Goal: Communication & Community: Ask a question

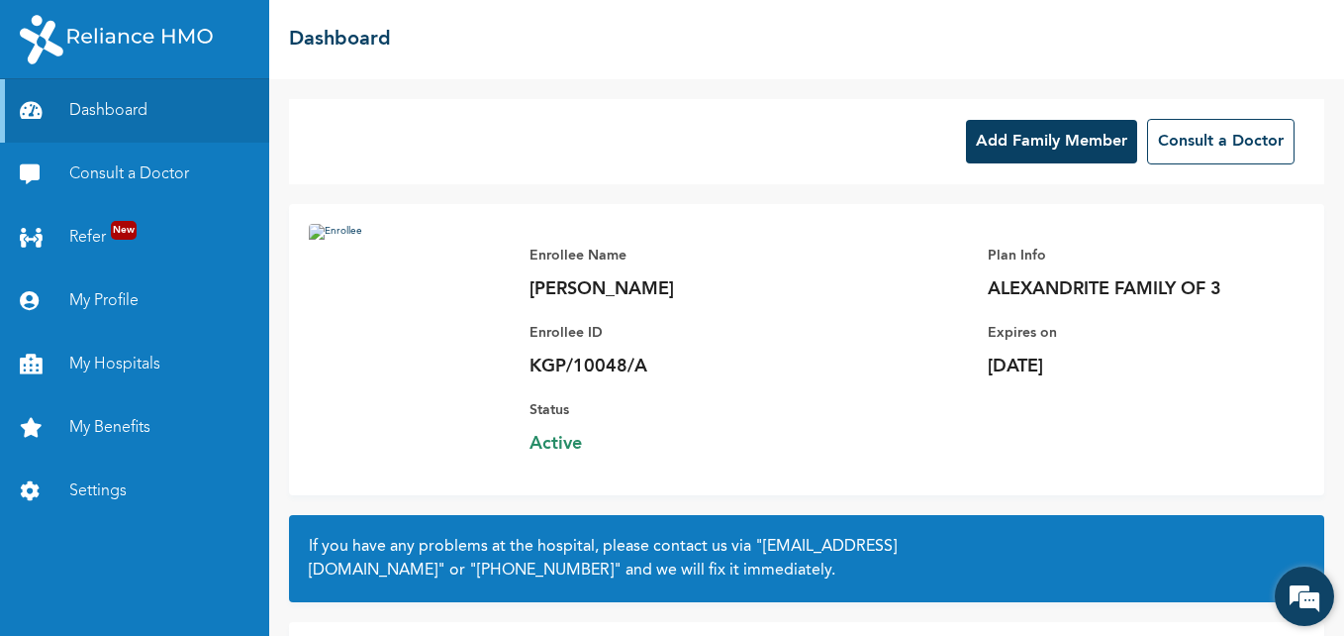
click at [1297, 596] on em at bounding box center [1304, 595] width 53 height 53
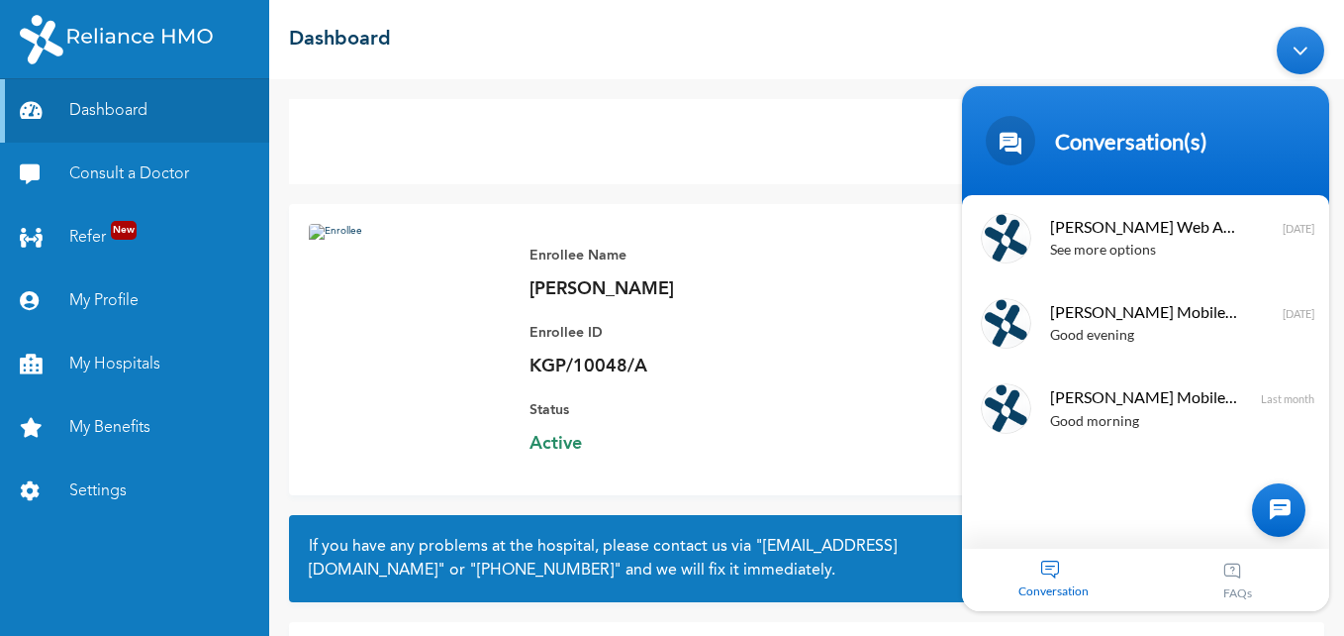
click at [1272, 529] on div at bounding box center [1278, 509] width 53 height 53
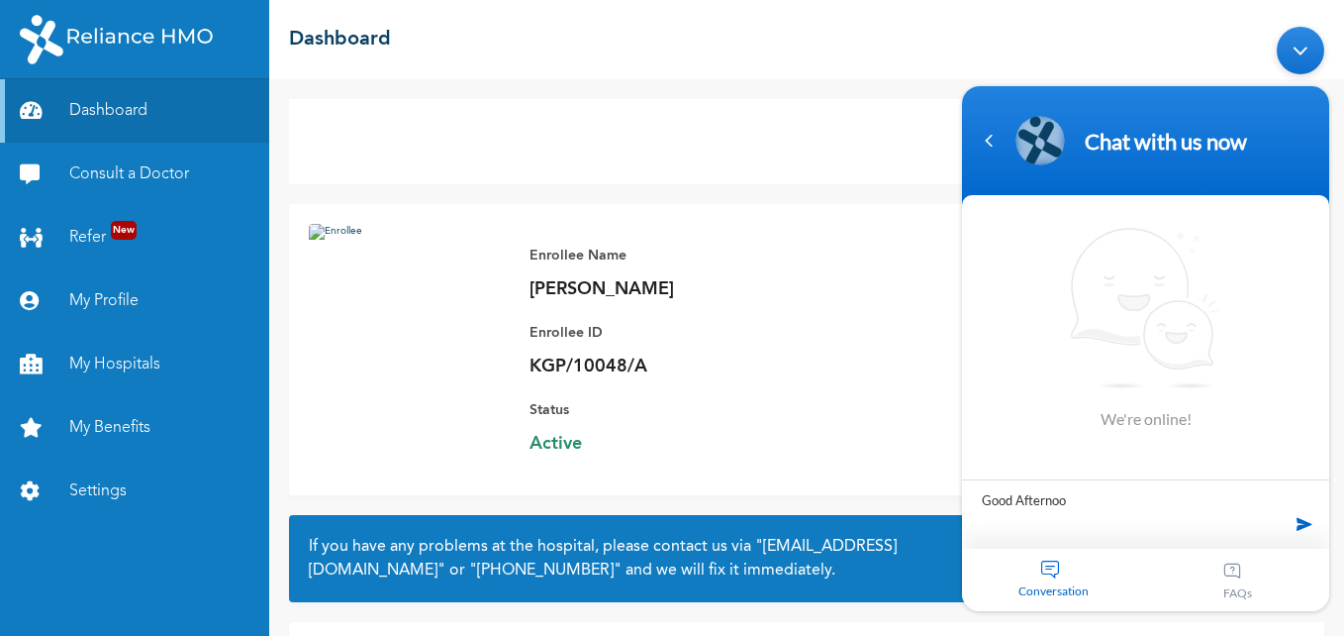
type textarea "Good Afternoon"
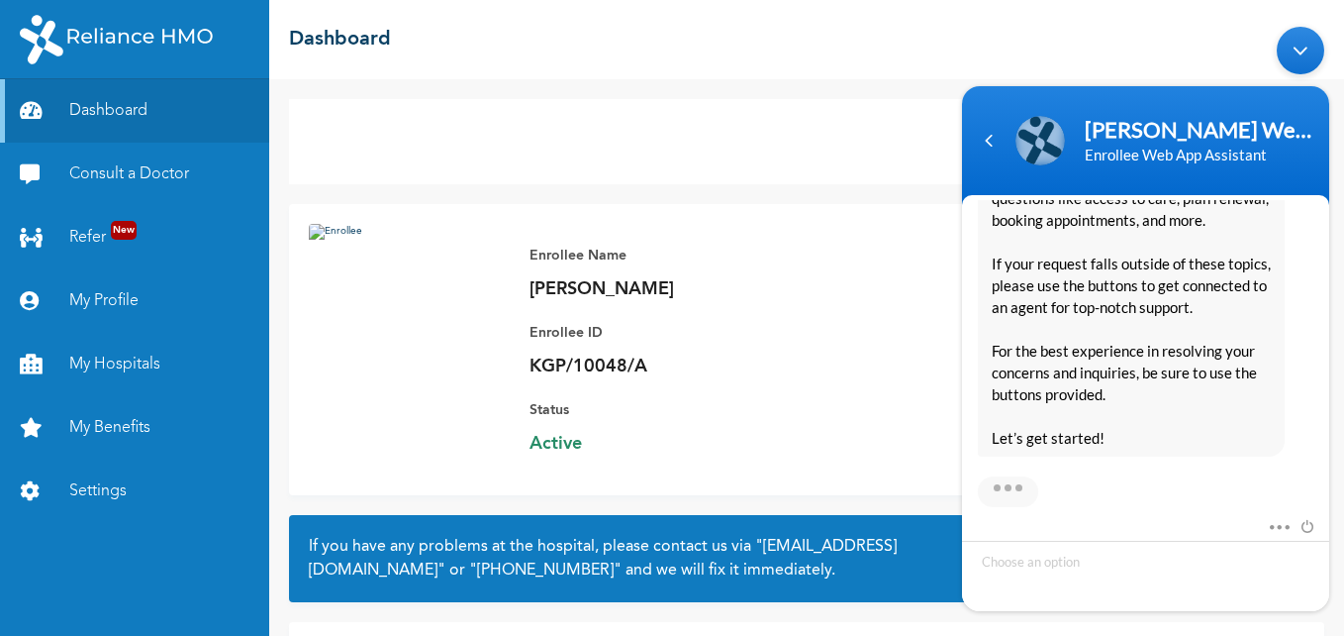
scroll to position [520, 0]
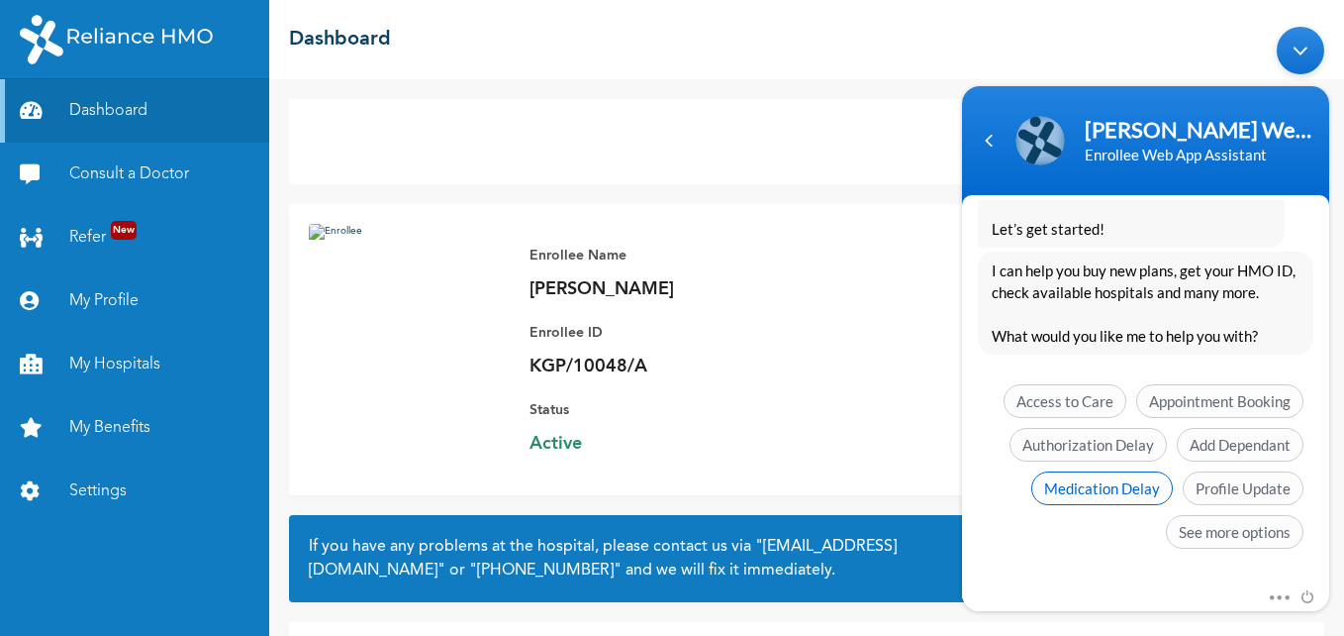
click at [1112, 489] on span "Medication Delay" at bounding box center [1103, 488] width 142 height 34
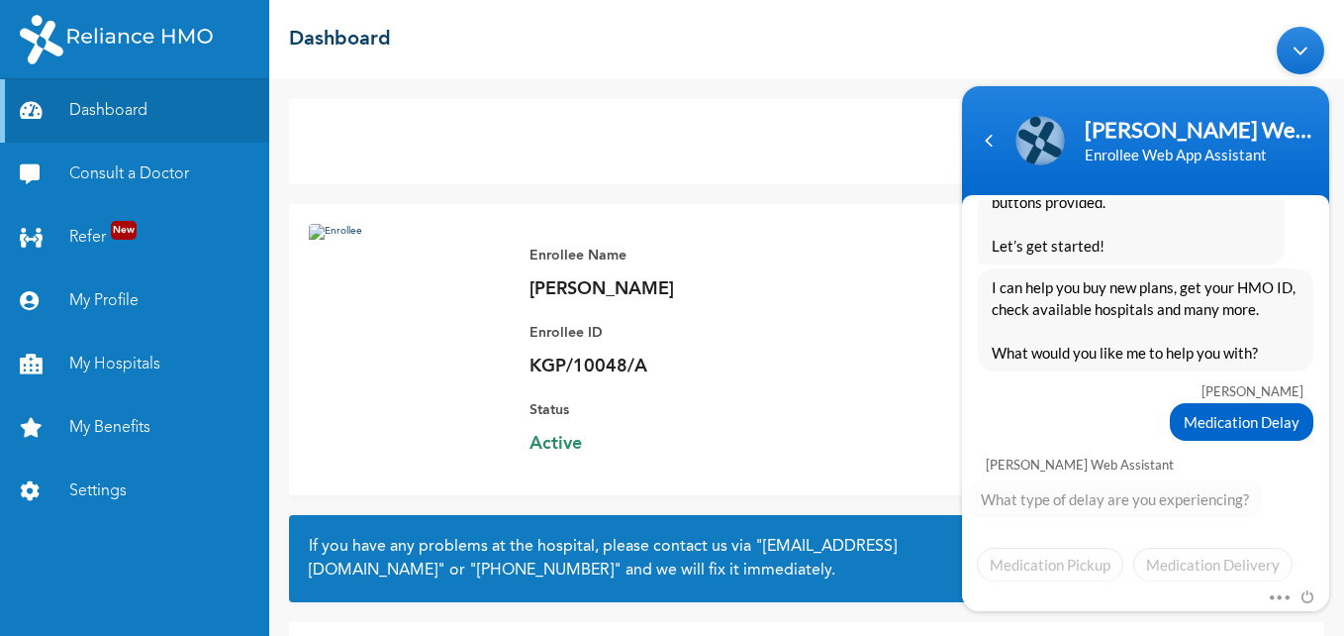
scroll to position [536, 0]
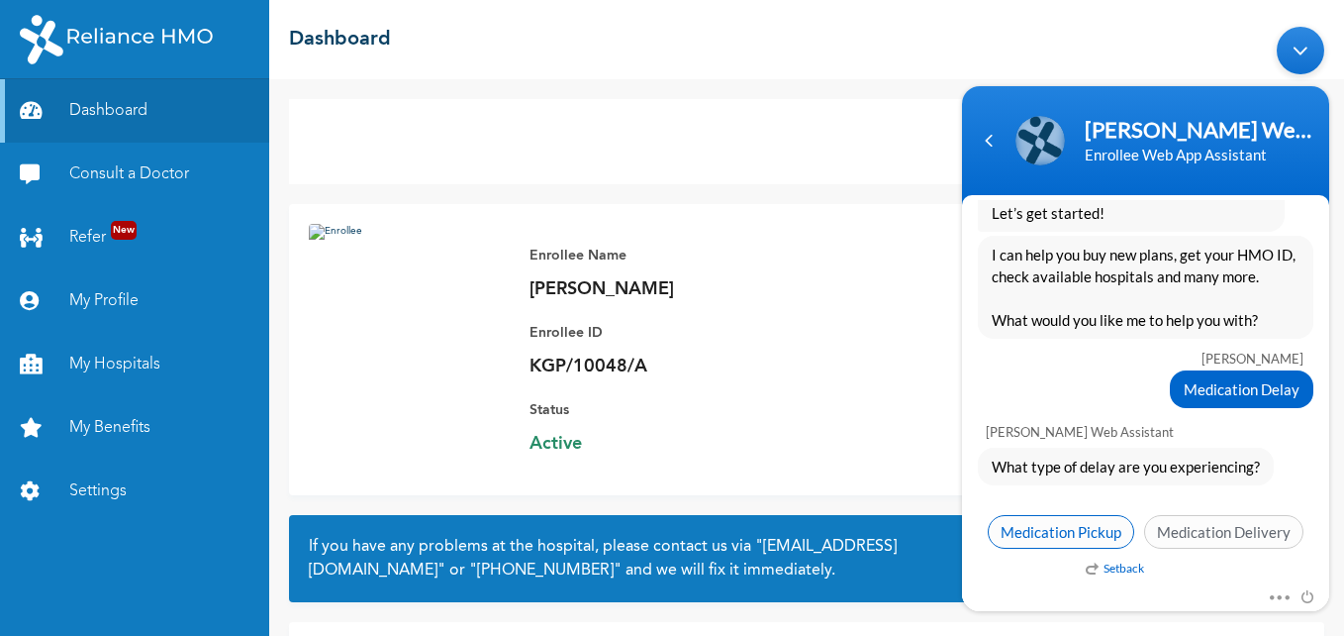
click at [1086, 540] on span "Medication Pickup" at bounding box center [1061, 532] width 147 height 34
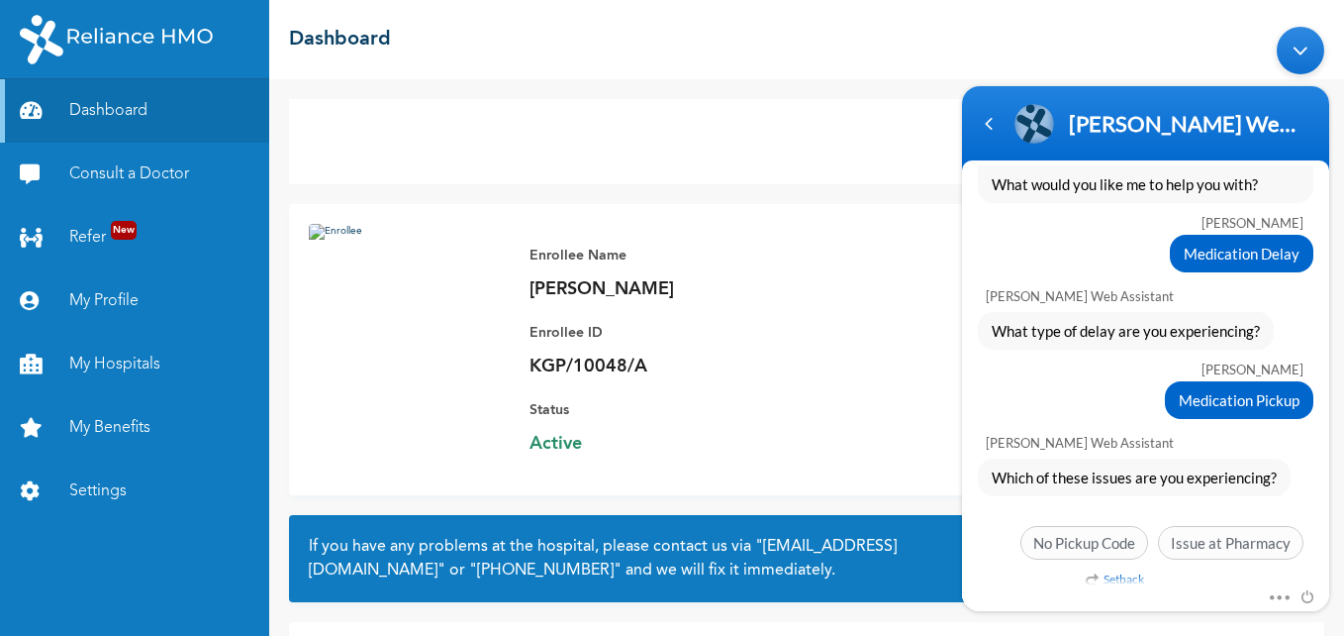
scroll to position [647, 0]
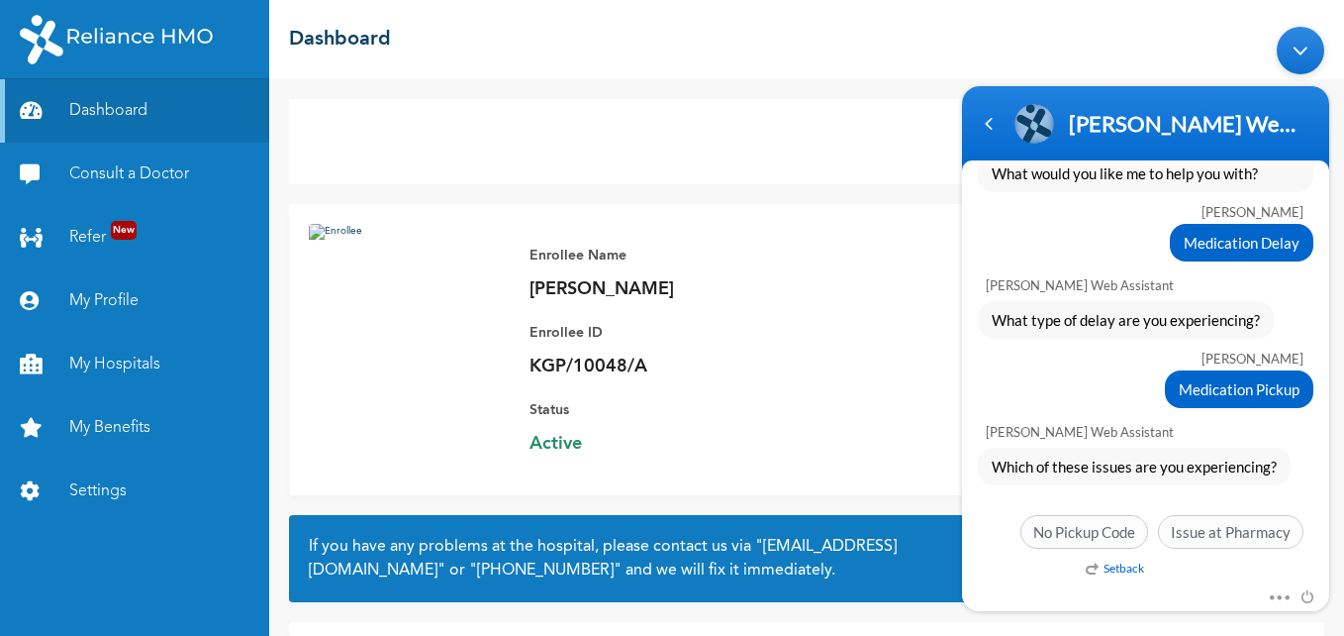
click at [1131, 564] on em "Setback" at bounding box center [1115, 567] width 58 height 15
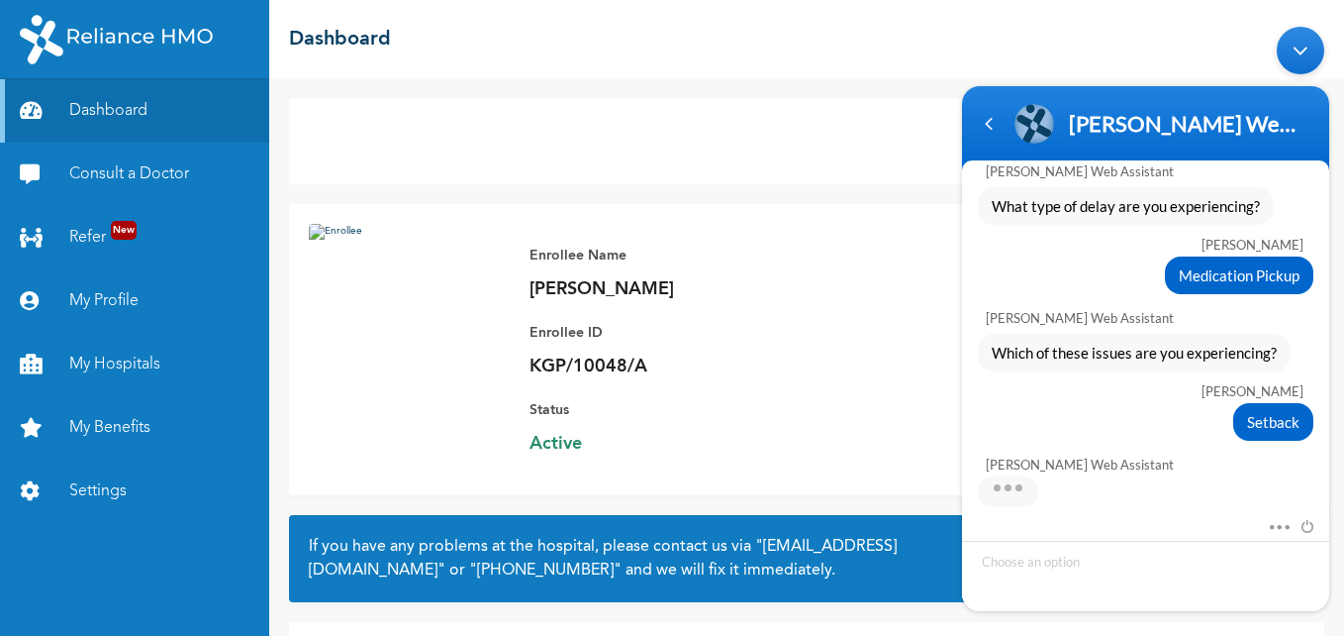
scroll to position [794, 0]
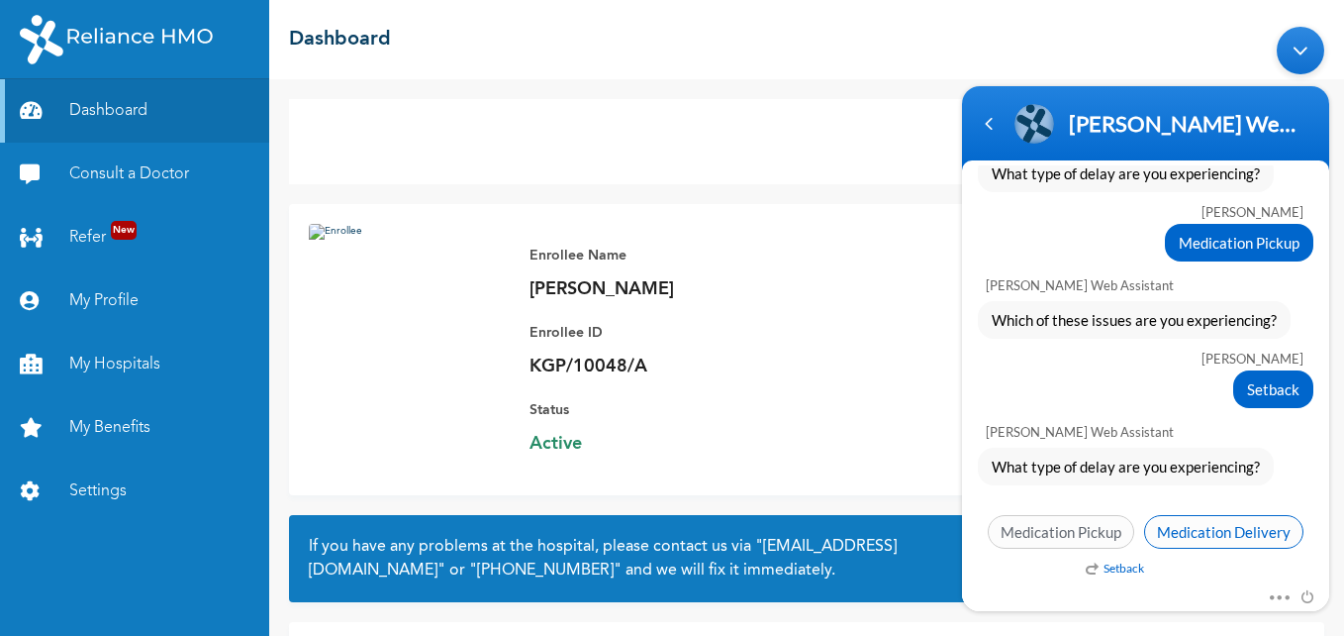
click at [1236, 540] on span "Medication Delivery" at bounding box center [1223, 532] width 159 height 34
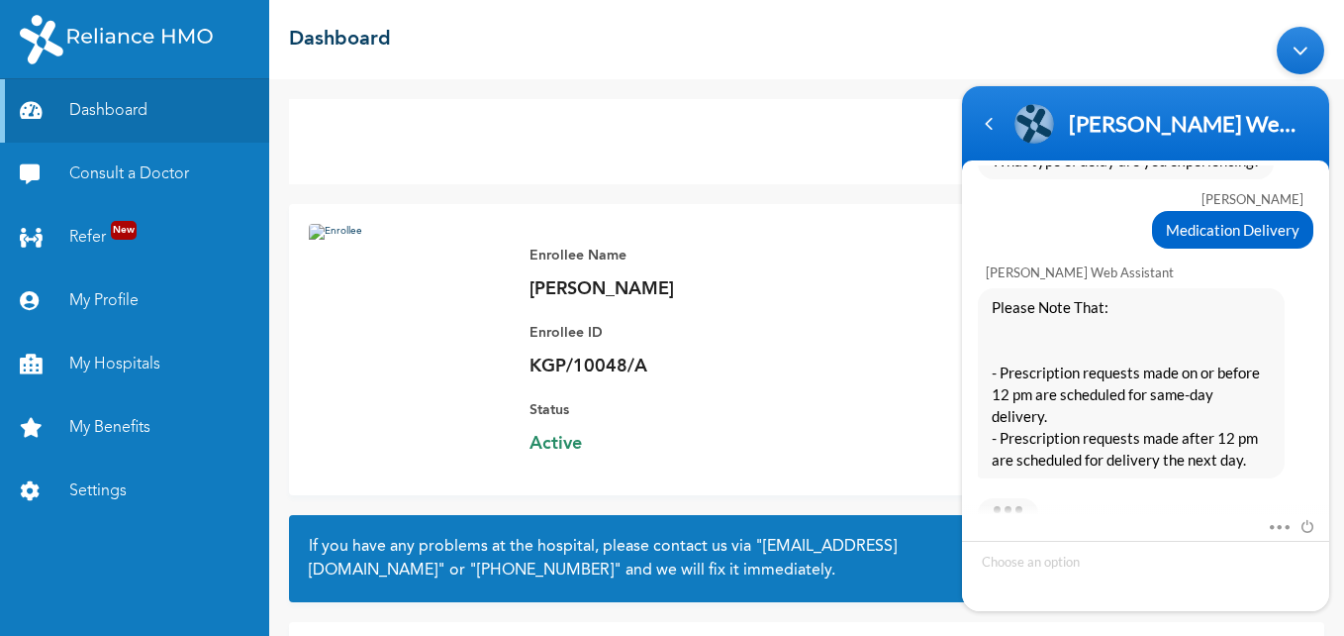
scroll to position [1178, 0]
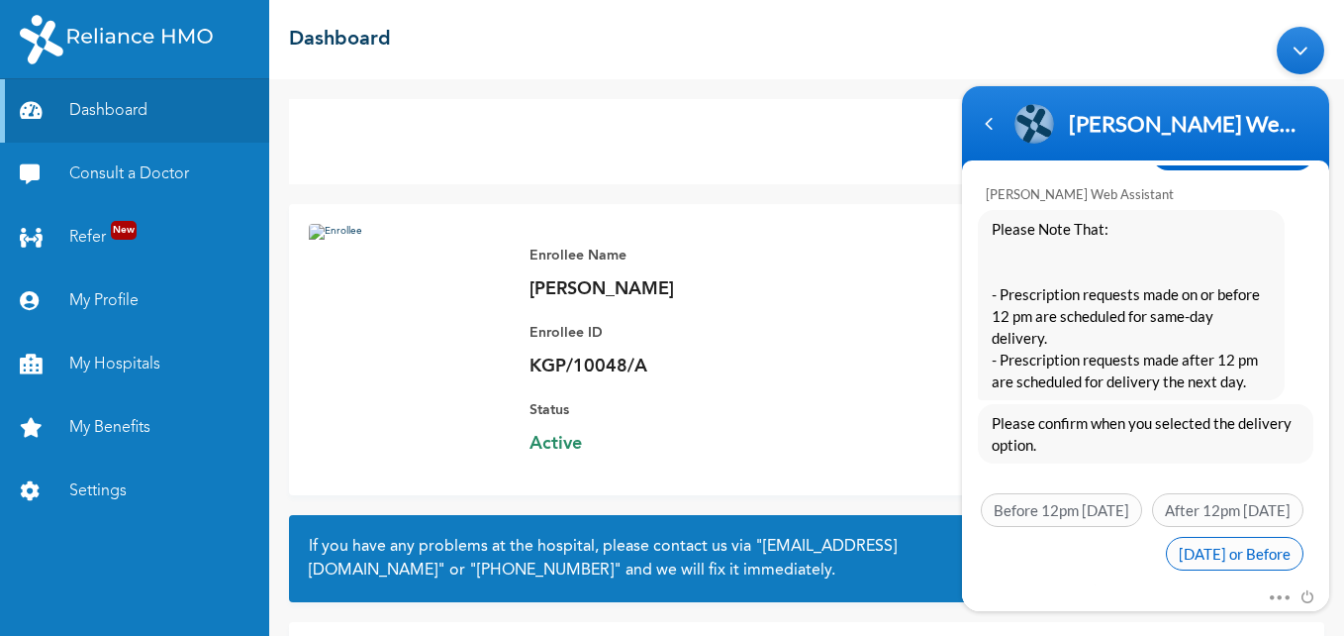
click at [1225, 540] on span "[DATE] or Before" at bounding box center [1235, 554] width 138 height 34
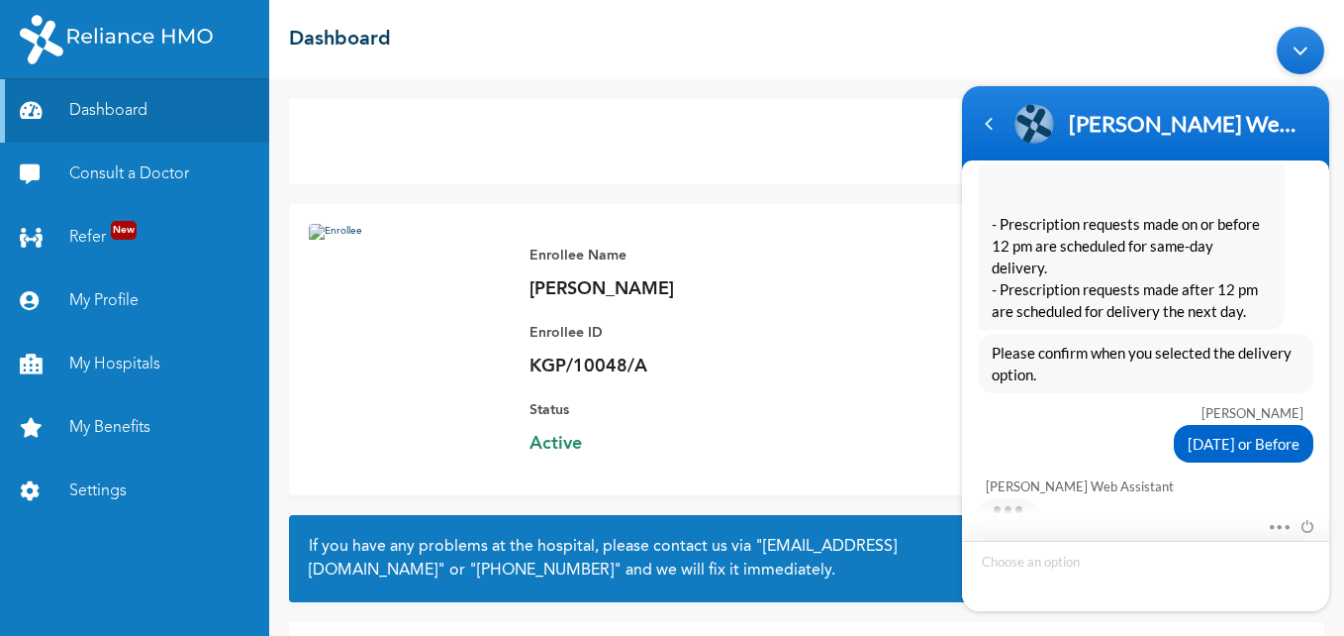
scroll to position [1365, 0]
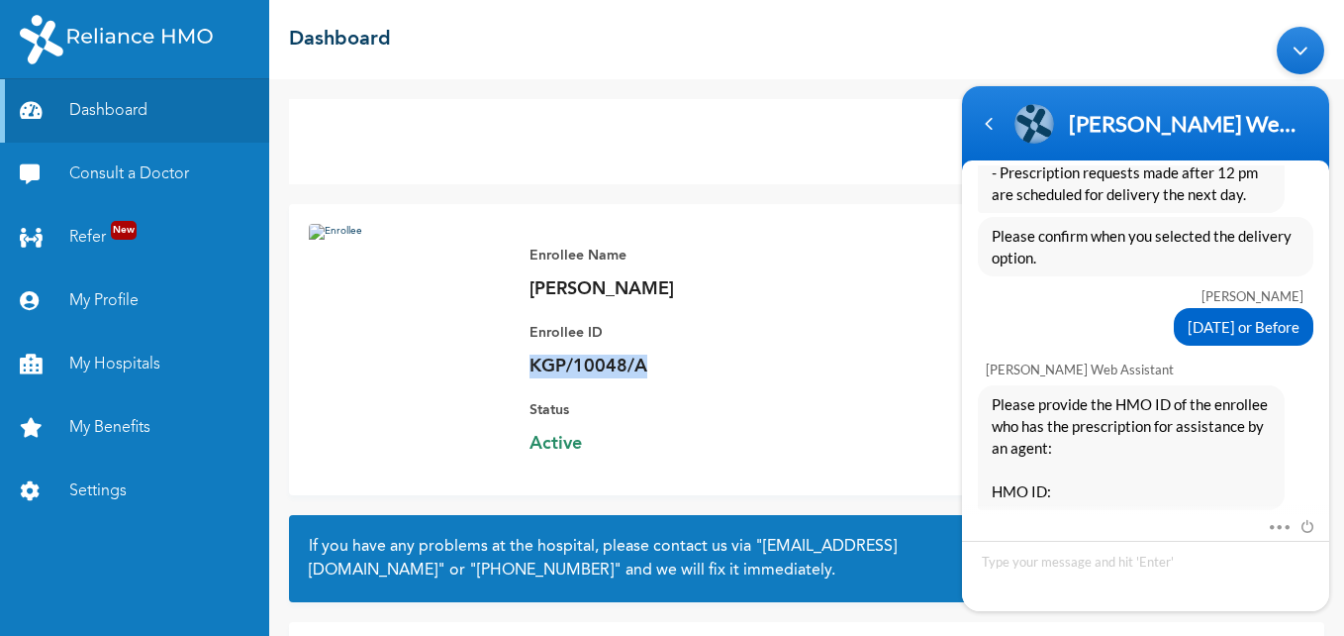
drag, startPoint x: 528, startPoint y: 363, endPoint x: 676, endPoint y: 368, distance: 148.6
click at [676, 368] on p "KGP/10048/A" at bounding box center [668, 366] width 277 height 24
copy p "KGP/10048/A"
click at [1052, 568] on textarea "Type your message and hit 'Enter'" at bounding box center [1145, 576] width 367 height 70
type textarea "KGP/10048/A"
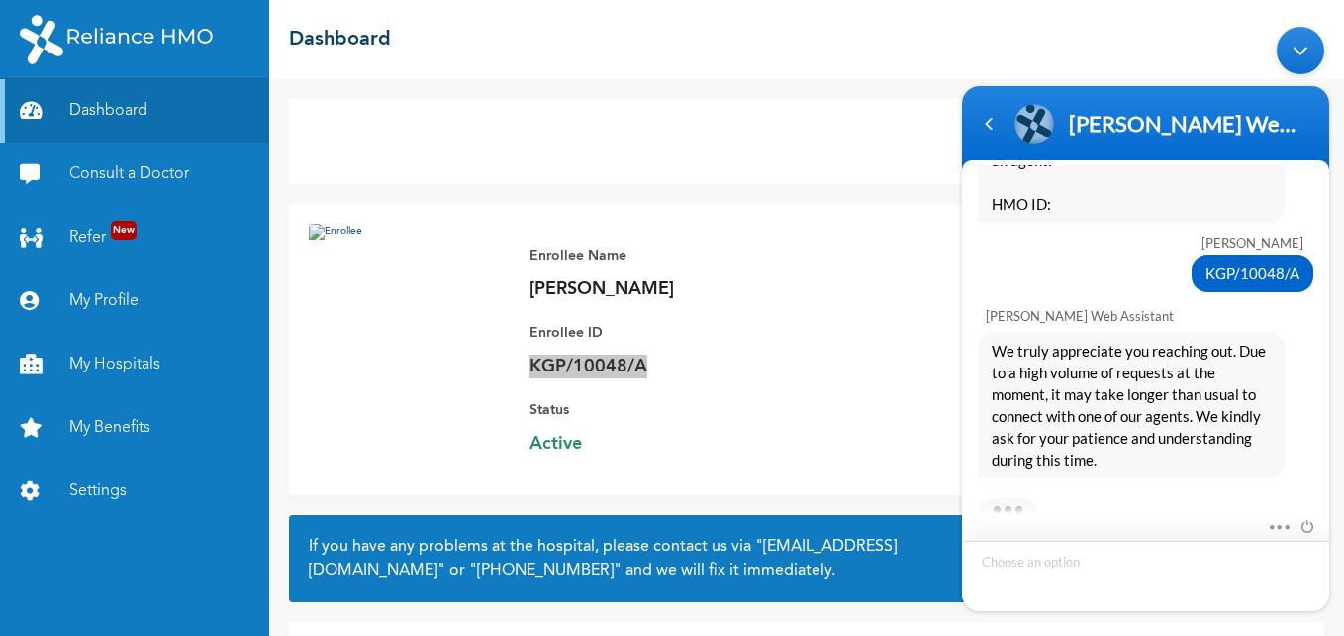
scroll to position [1801, 0]
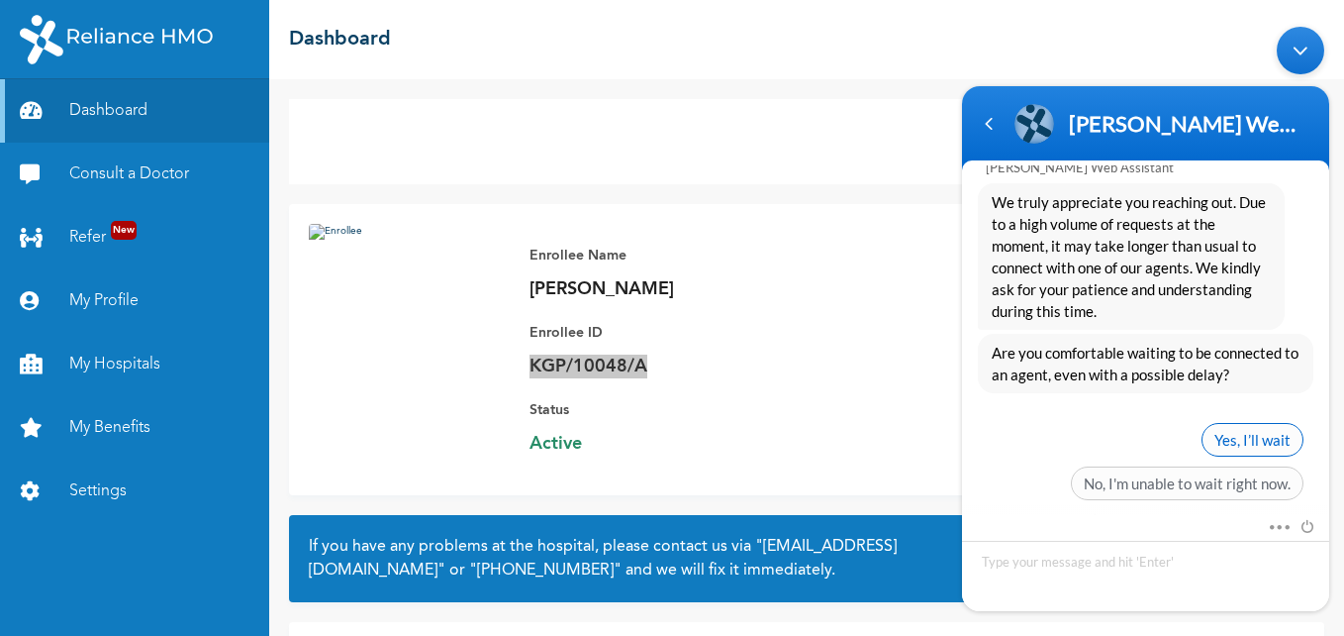
click at [1252, 423] on span "Yes, I’ll wait" at bounding box center [1253, 440] width 102 height 34
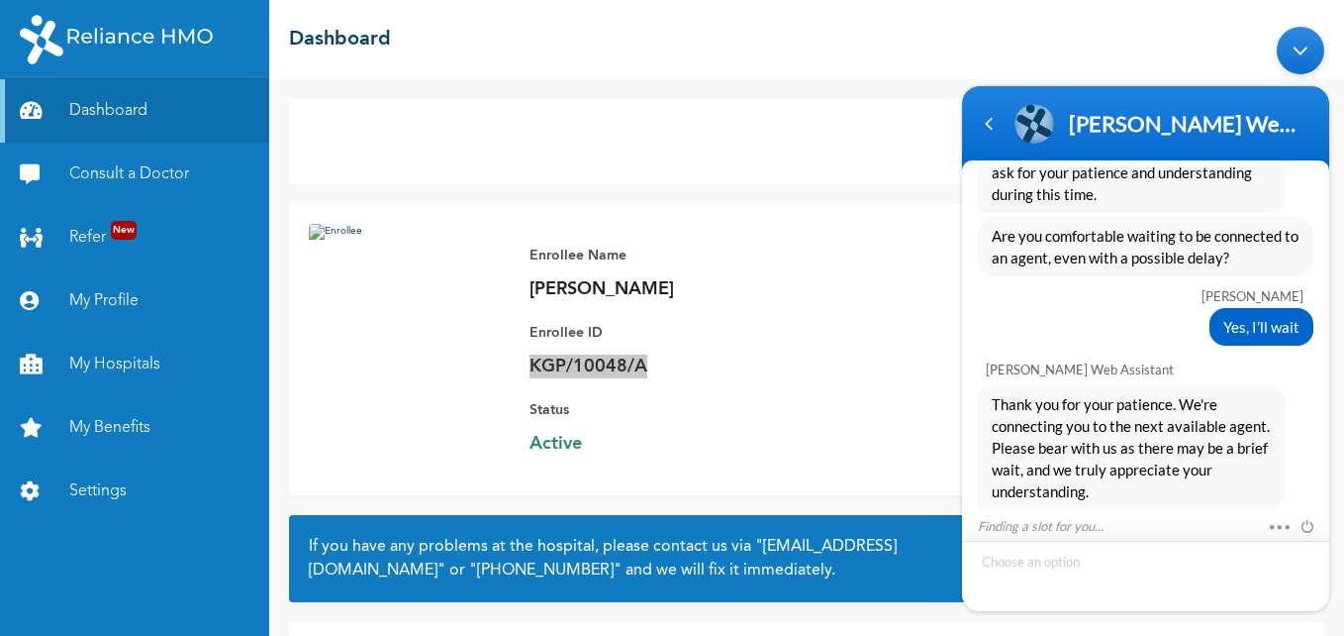
scroll to position [1981, 0]
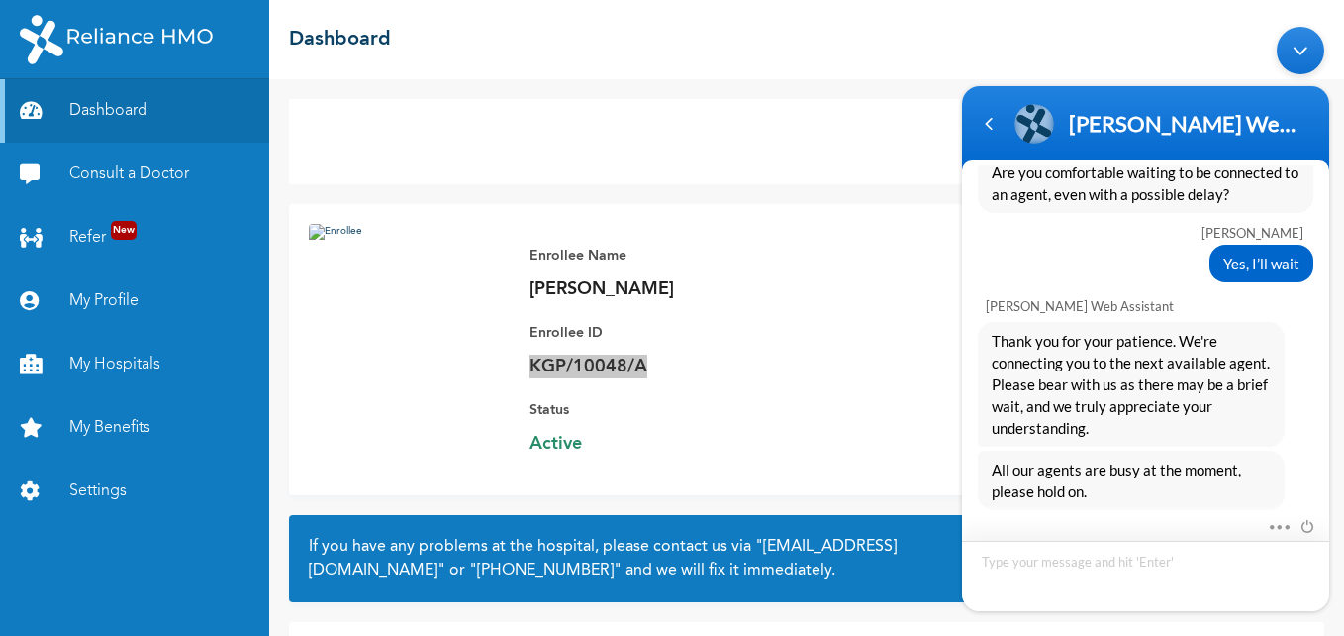
click at [1084, 571] on textarea "Type your message and hit 'Enter'" at bounding box center [1145, 576] width 367 height 70
click at [793, 87] on div "Add Family Member Consult a Doctor Enrollee Name [PERSON_NAME] Enrollee ID KGP/…" at bounding box center [806, 357] width 1075 height 556
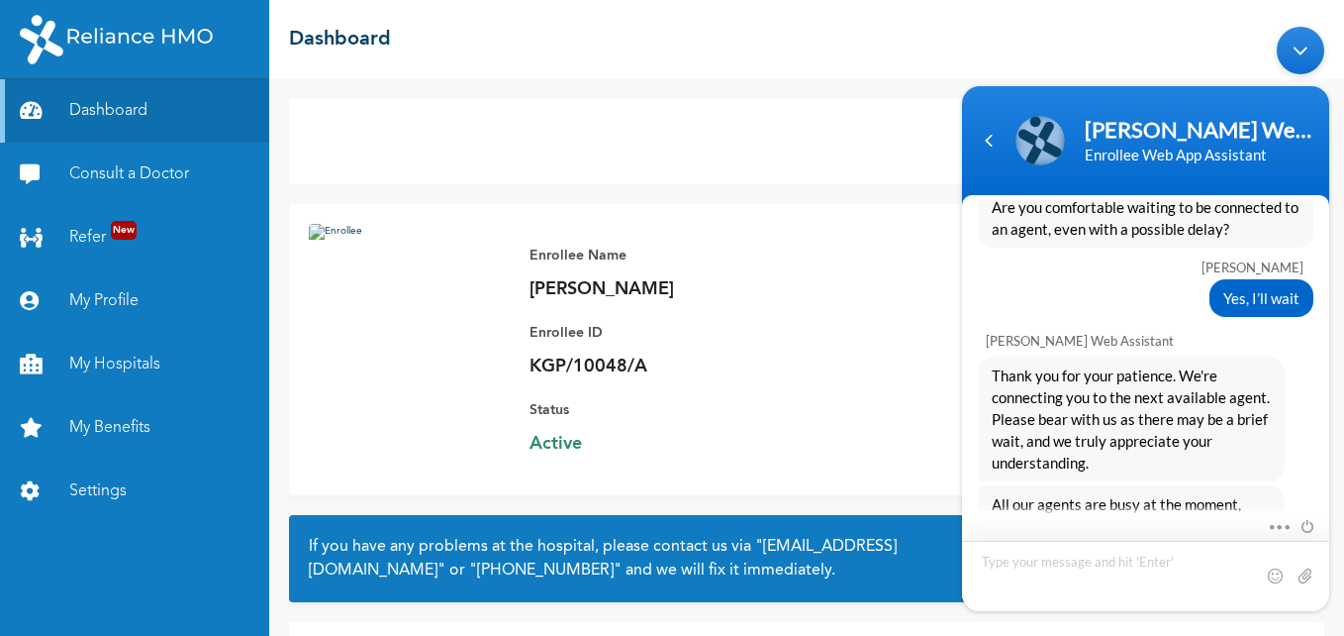
click at [1073, 570] on textarea "Type your message and hit 'Enter'" at bounding box center [1145, 576] width 367 height 70
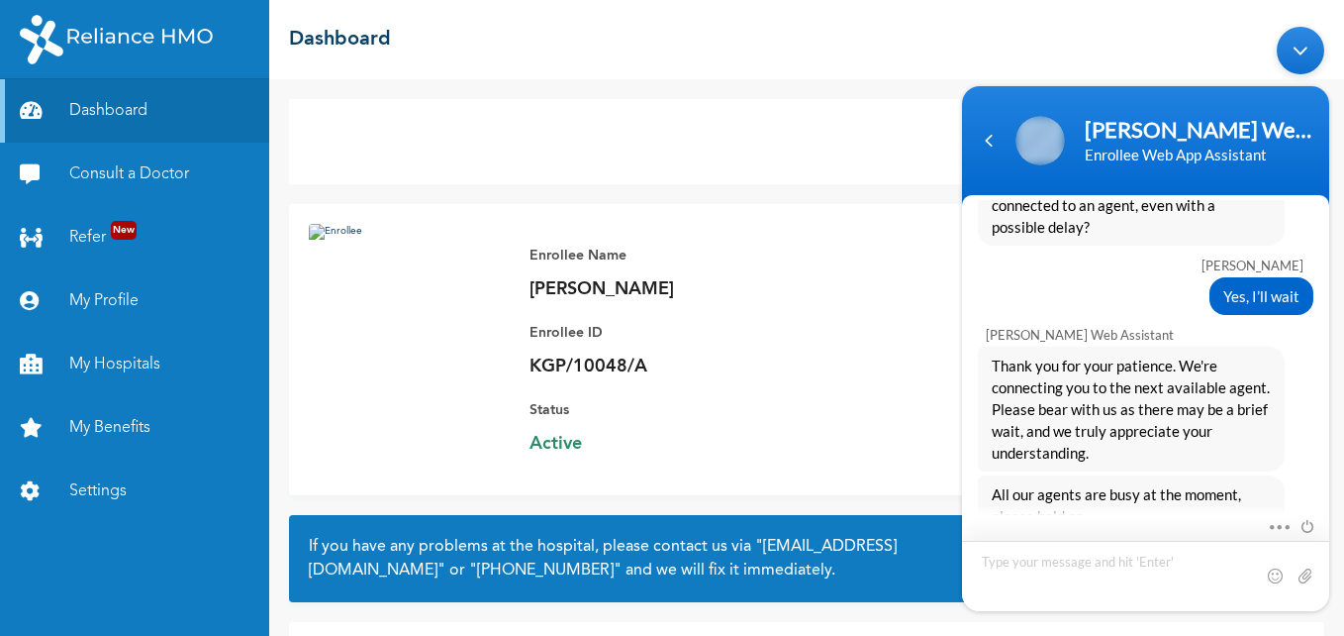
scroll to position [2050, 0]
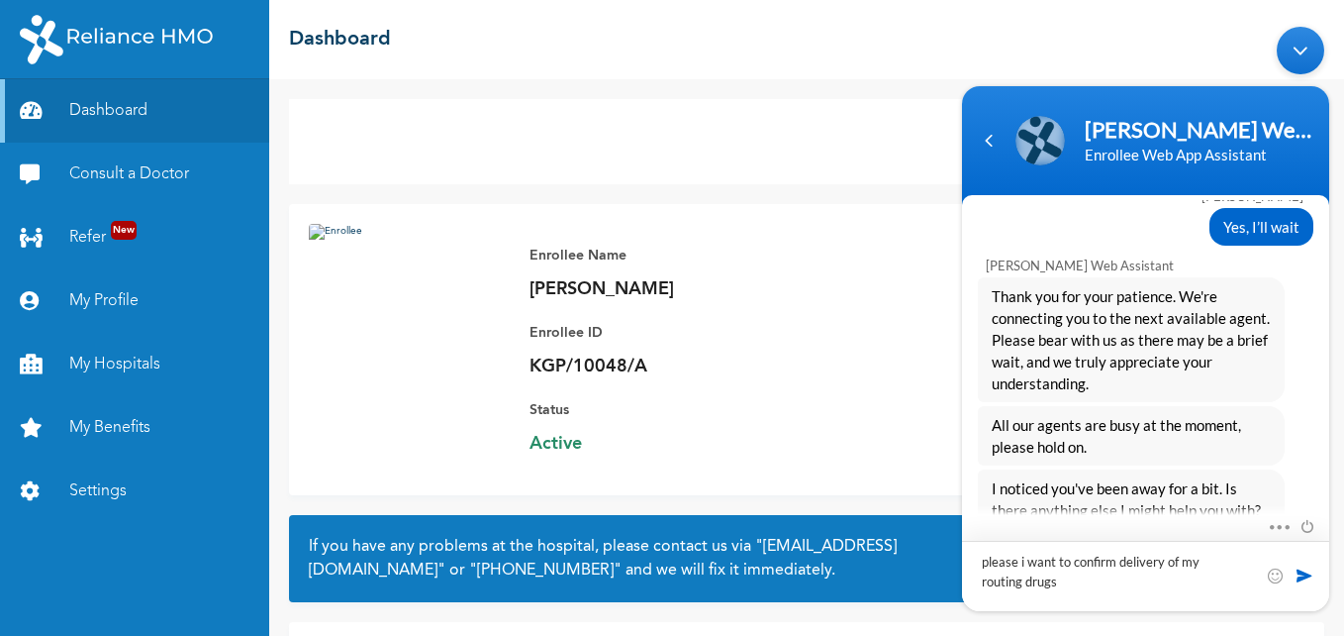
type textarea "please i want to confirm delivery of my routing drugs"
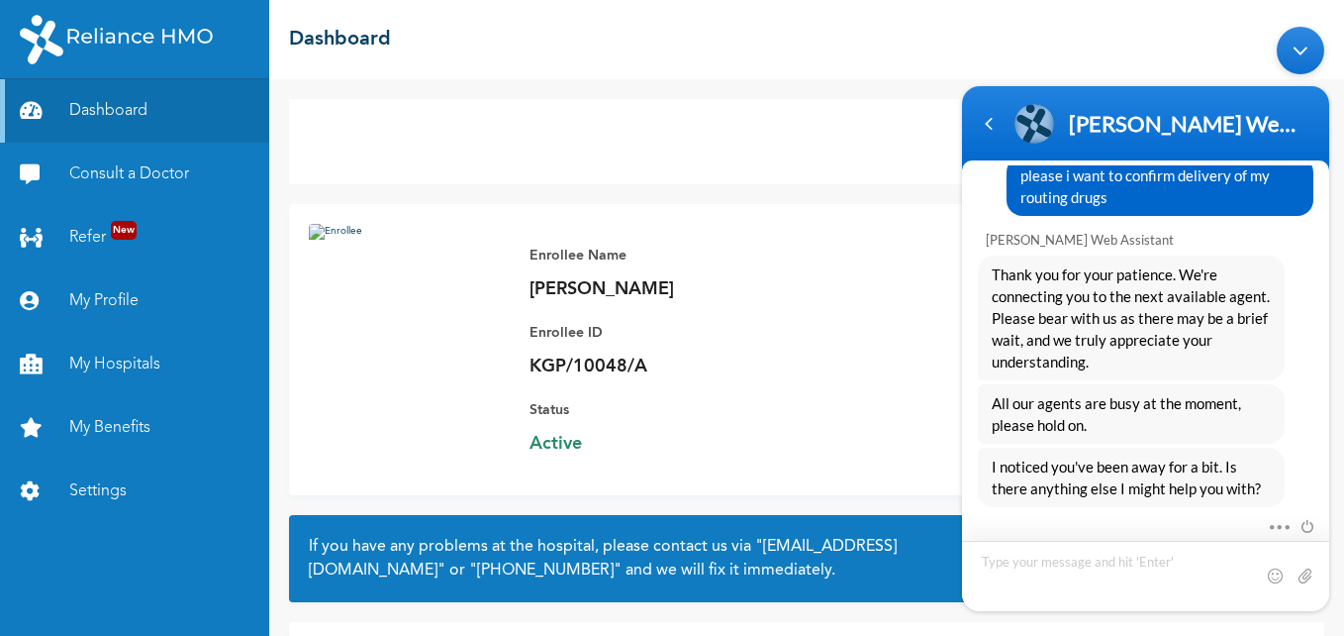
scroll to position [2398, 0]
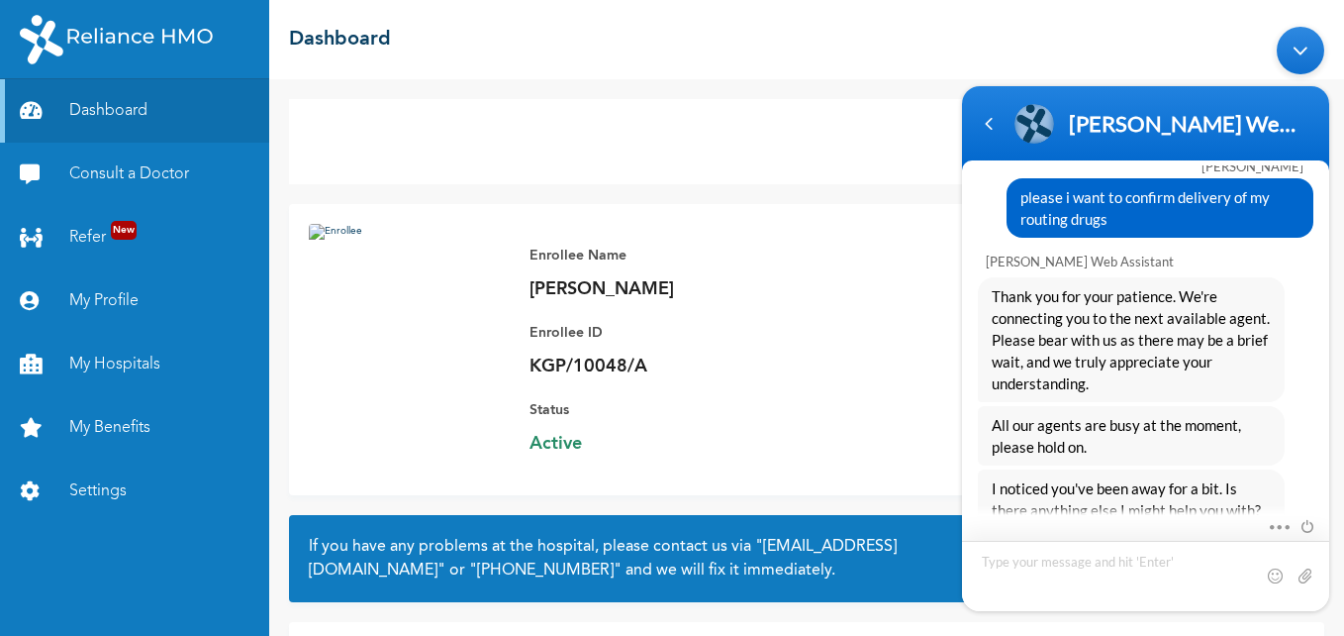
click at [1087, 581] on textarea "Type your message and hit 'Enter'" at bounding box center [1145, 576] width 367 height 70
